Goal: Navigation & Orientation: Go to known website

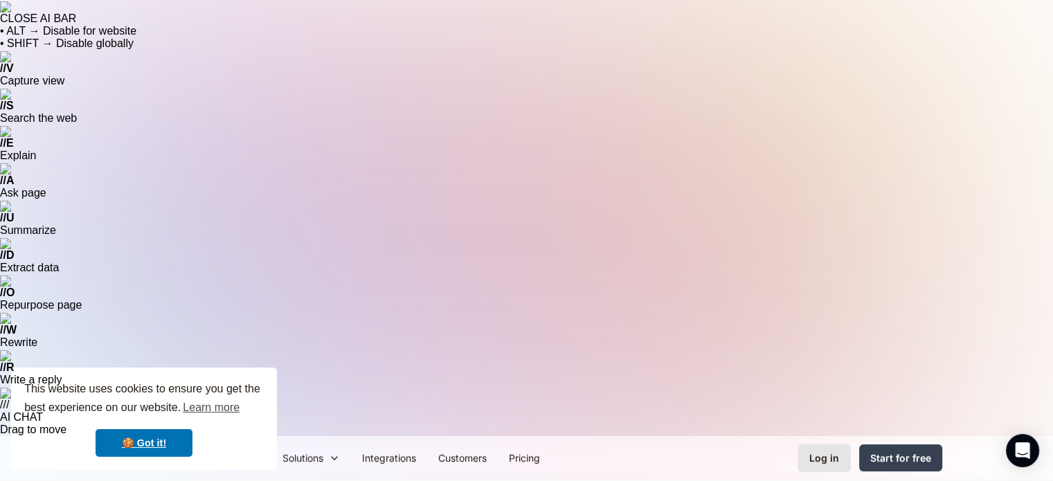
click at [814, 451] on div "Log in" at bounding box center [824, 458] width 30 height 15
